Goal: Navigation & Orientation: Find specific page/section

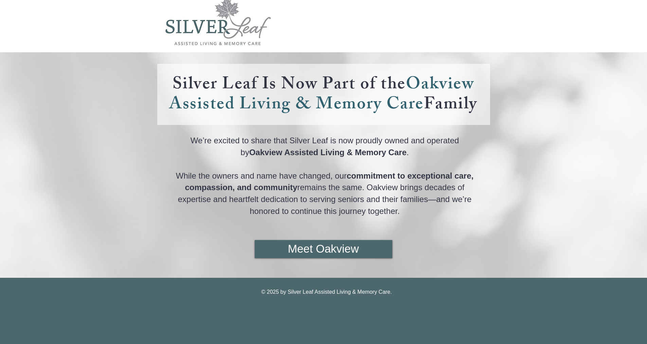
scroll to position [8, 0]
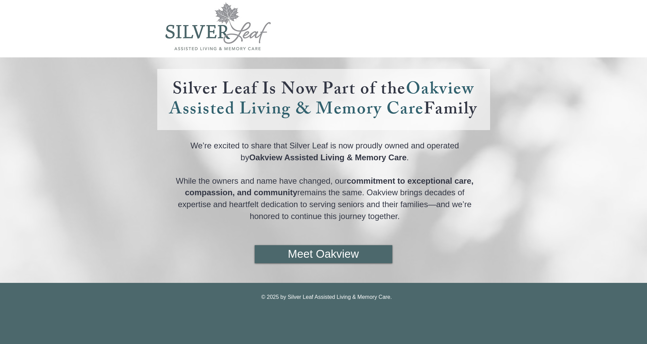
click at [430, 86] on span "Oakview Assisted Living & Memory Care" at bounding box center [321, 100] width 305 height 49
click at [345, 106] on span "Oakview Assisted Living & Memory Care" at bounding box center [321, 100] width 305 height 49
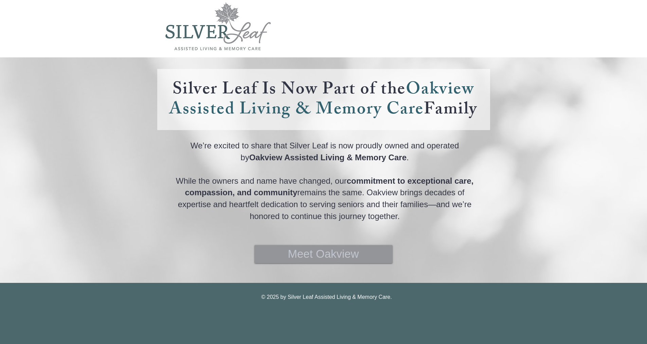
click at [334, 247] on span "Meet Oakview" at bounding box center [323, 254] width 71 height 16
